Goal: Communication & Community: Connect with others

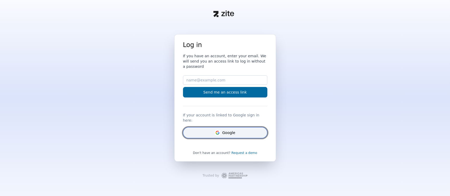
click at [206, 130] on button "Google" at bounding box center [225, 132] width 84 height 11
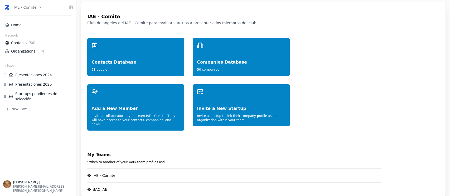
click at [39, 9] on html "IAE - Comite Home Network Contacts ( 58 ) Organizations ( 50 ) Flows Presentaci…" at bounding box center [225, 98] width 450 height 196
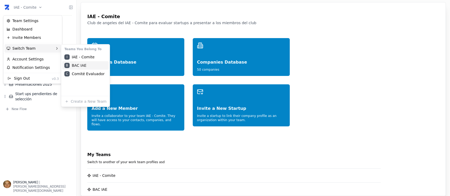
click at [75, 67] on div "B BAC IAE" at bounding box center [85, 65] width 46 height 8
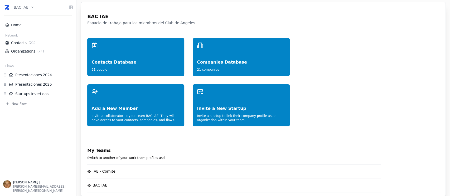
click at [30, 7] on html "BAC IAE Home Network Contacts ( 21 ) Organizations ( 21 ) Flows Presentaciones …" at bounding box center [225, 98] width 450 height 196
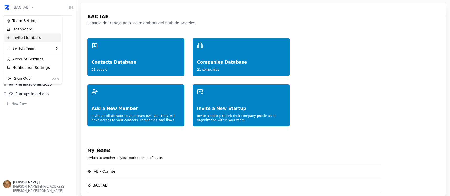
click at [32, 36] on div "Invite Members" at bounding box center [32, 37] width 56 height 8
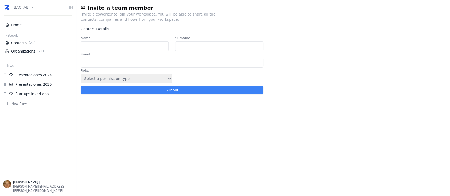
click at [122, 66] on input "Email :" at bounding box center [172, 63] width 182 height 10
paste input "ereyesba@outlook.com"
type input "ereyesba@outlook.com"
click at [114, 50] on input "Name" at bounding box center [125, 46] width 88 height 10
drag, startPoint x: 96, startPoint y: 47, endPoint x: 75, endPoint y: 47, distance: 21.3
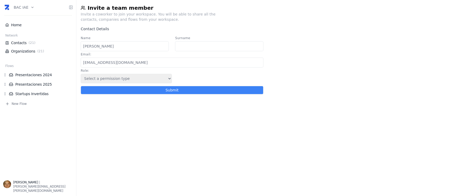
click at [75, 47] on div "BAC IAE Home Network Contacts ( 21 ) Organizations ( 21 ) Flows Presentaciones …" at bounding box center [225, 98] width 450 height 196
type input "Enrique"
click at [203, 48] on input "Surname" at bounding box center [219, 46] width 88 height 10
type input "Reyes"
click at [166, 82] on select "Select a permission type Admin Guest Endorser" at bounding box center [126, 78] width 91 height 9
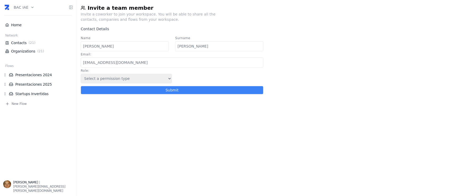
select select "5"
click at [81, 75] on select "Select a permission type Admin Guest Endorser" at bounding box center [126, 78] width 91 height 9
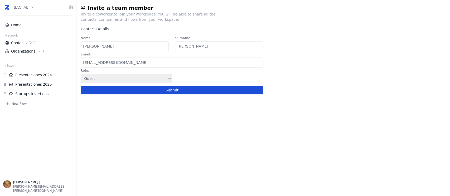
click at [169, 93] on button "Submit" at bounding box center [172, 90] width 182 height 8
select select
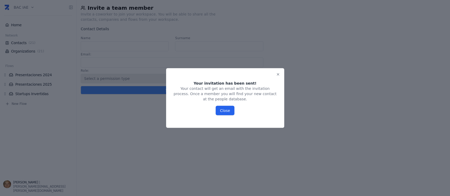
click at [222, 106] on button "Close" at bounding box center [224, 110] width 18 height 9
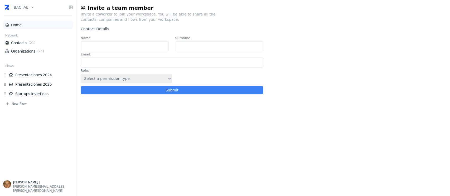
click at [22, 26] on link "Home" at bounding box center [38, 24] width 66 height 5
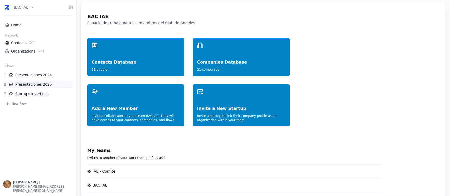
click at [37, 84] on link "Presentaciones 2025" at bounding box center [41, 84] width 64 height 5
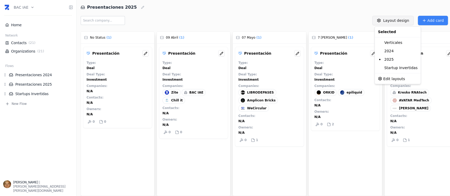
click at [393, 23] on html "BAC IAE Home Network Contacts ( 21 ) Organizations ( 21 ) Flows Presentaciones …" at bounding box center [225, 98] width 450 height 196
click at [401, 60] on div "2025" at bounding box center [397, 59] width 44 height 8
click at [396, 22] on html "BAC IAE Home Network Contacts ( 21 ) Organizations ( 21 ) Flows Presentaciones …" at bounding box center [225, 98] width 450 height 196
click at [397, 80] on span "Edit layouts" at bounding box center [394, 78] width 22 height 5
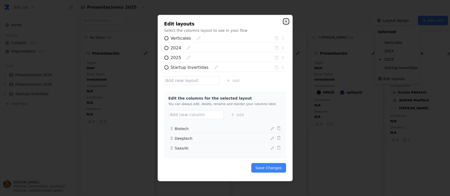
click at [286, 22] on icon "button" at bounding box center [285, 21] width 2 height 2
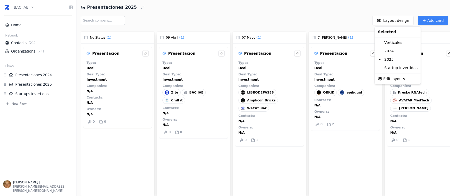
click at [334, 7] on html "BAC IAE Home Network Contacts ( 21 ) Organizations ( 21 ) Flows Presentaciones …" at bounding box center [225, 98] width 450 height 196
click at [392, 22] on html "BAC IAE Home Network Contacts ( 21 ) Organizations ( 21 ) Flows Presentaciones …" at bounding box center [225, 98] width 450 height 196
click at [392, 43] on div "Verticales" at bounding box center [397, 42] width 44 height 8
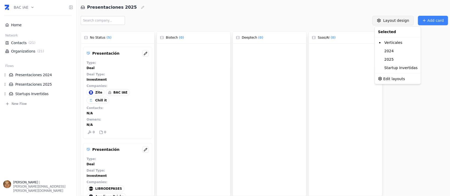
click at [398, 19] on html "BAC IAE Home Network Contacts ( 21 ) Organizations ( 21 ) Flows Presentaciones …" at bounding box center [225, 98] width 450 height 196
click at [395, 57] on div "2025" at bounding box center [397, 59] width 44 height 8
